Goal: Task Accomplishment & Management: Manage account settings

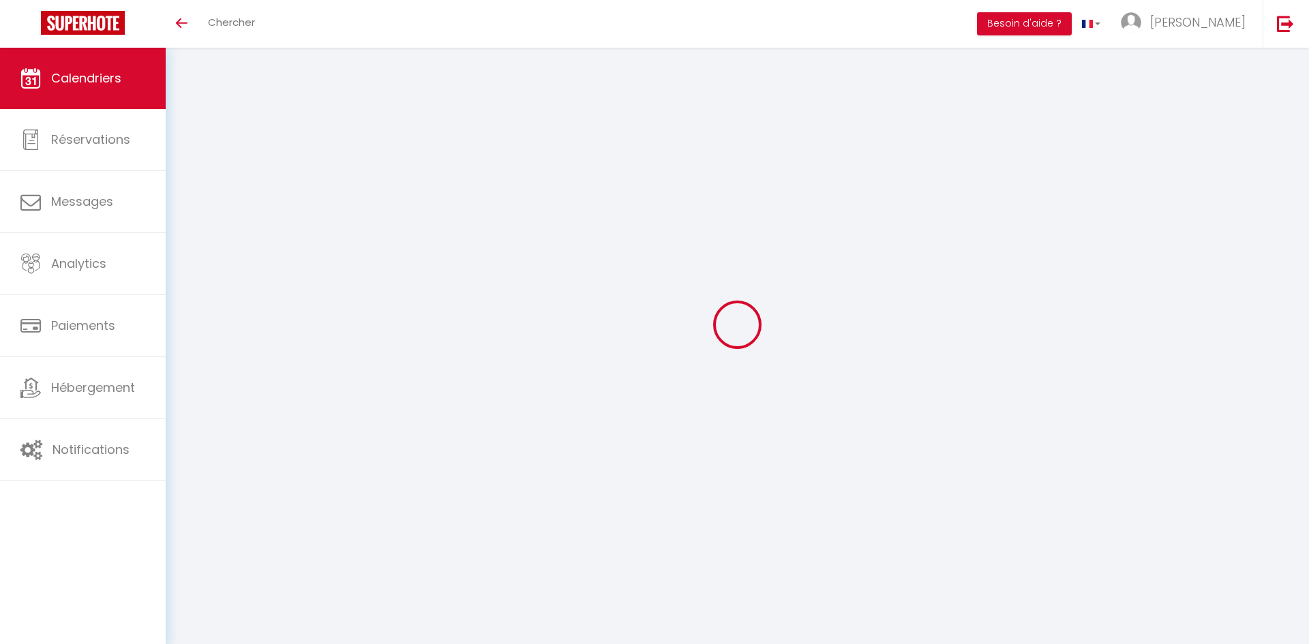
select select
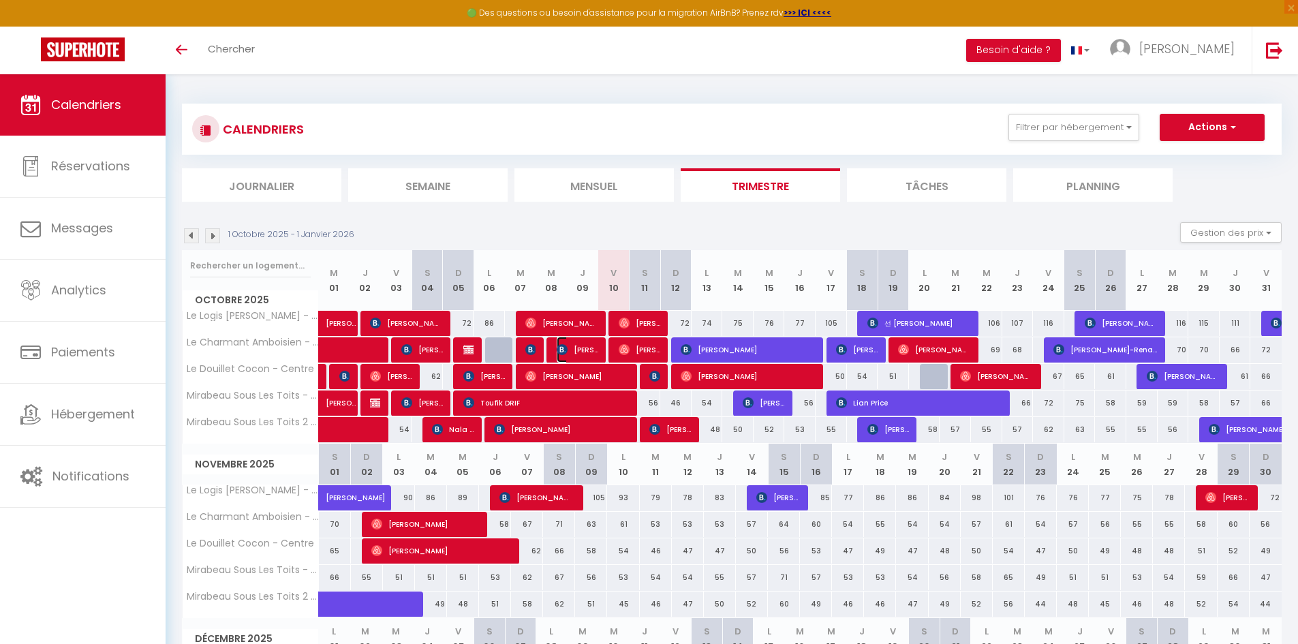
click at [594, 350] on span "[PERSON_NAME]" at bounding box center [578, 350] width 42 height 26
select select "OK"
select select "0"
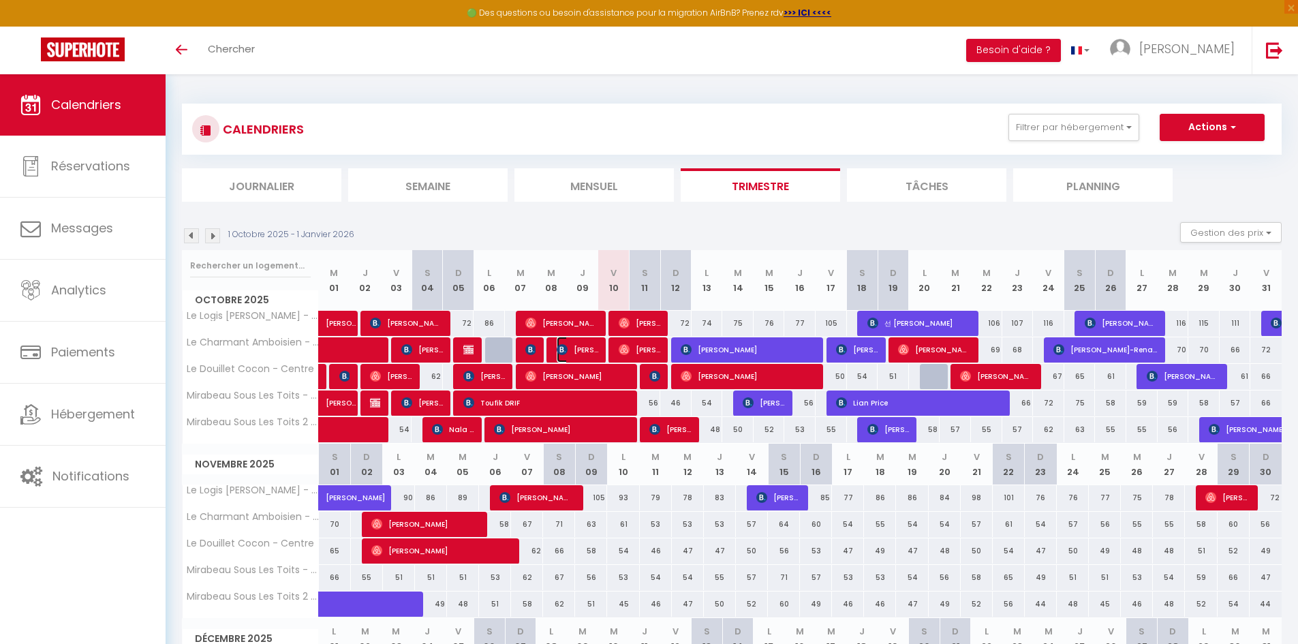
select select "1"
select select
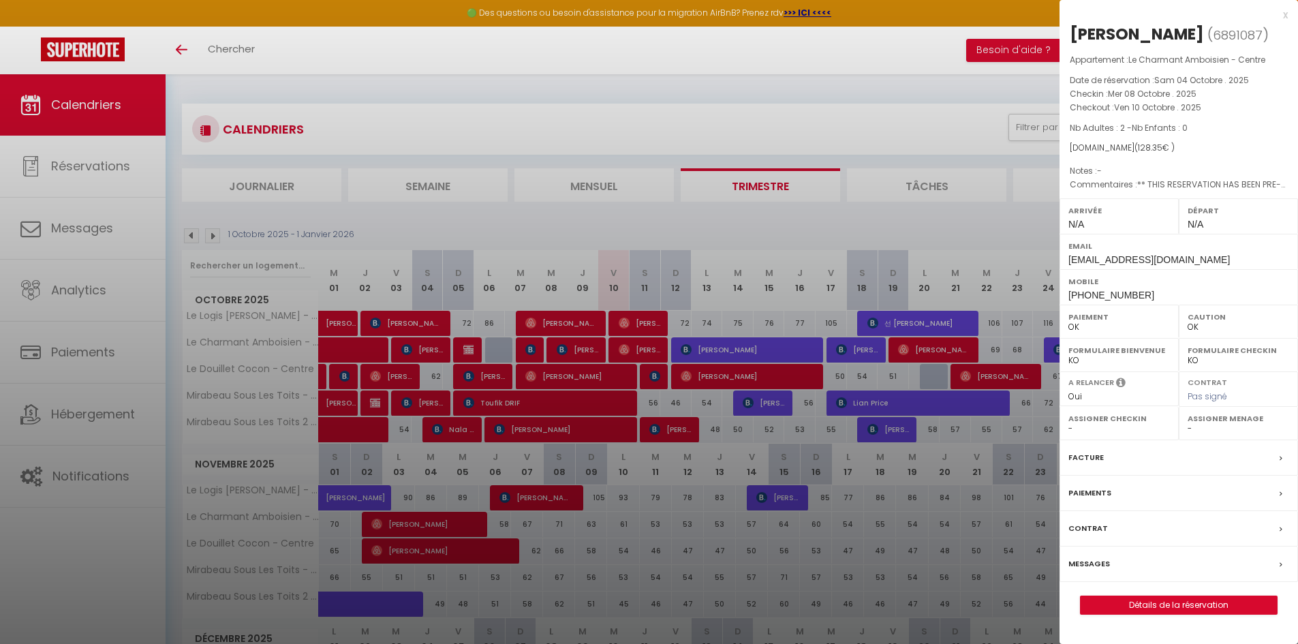
click at [612, 267] on div at bounding box center [649, 322] width 1298 height 644
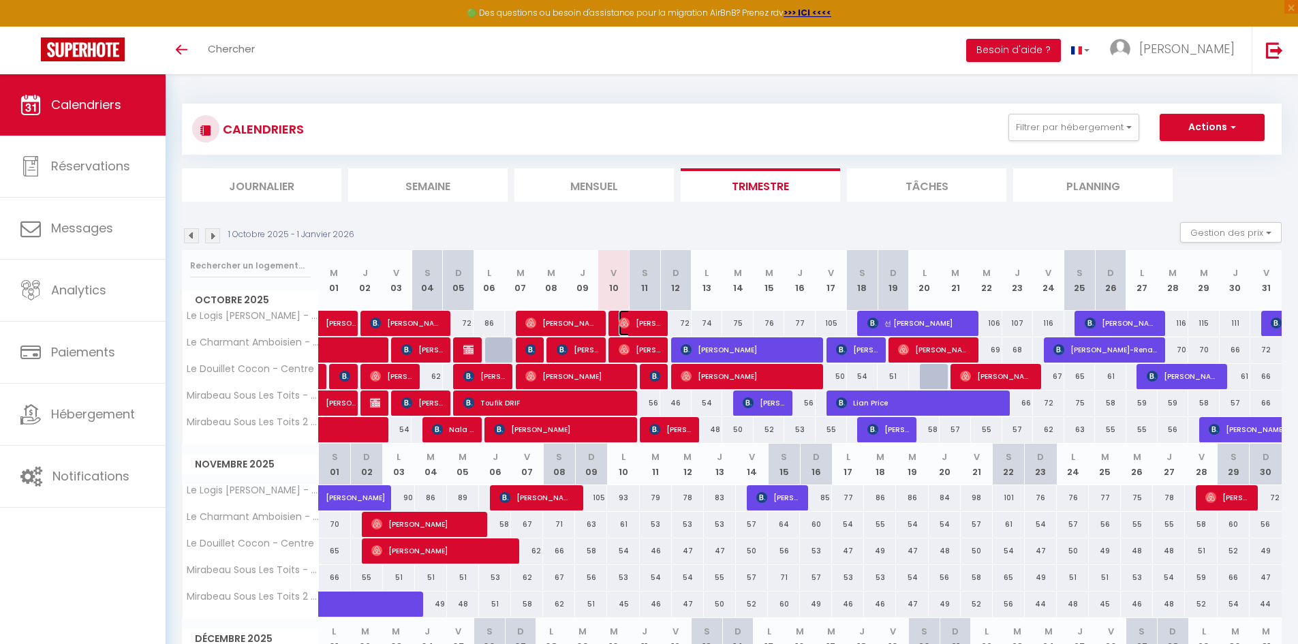
click at [650, 327] on span "[PERSON_NAME]" at bounding box center [640, 323] width 42 height 26
